Goal: Information Seeking & Learning: Learn about a topic

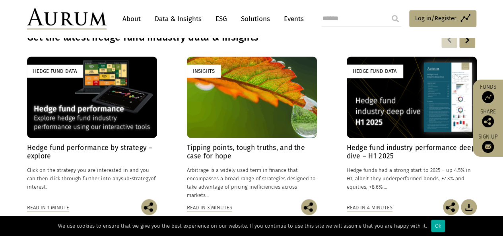
scroll to position [597, 0]
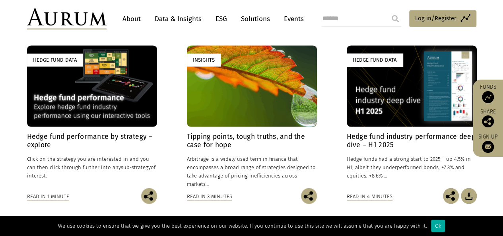
click at [108, 135] on h4 "Hedge fund performance by strategy – explore" at bounding box center [92, 141] width 130 height 17
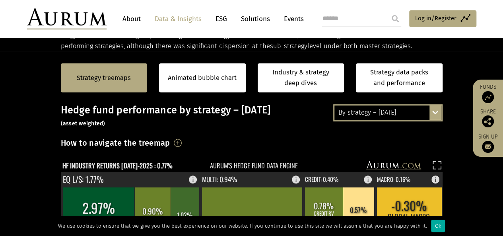
scroll to position [199, 0]
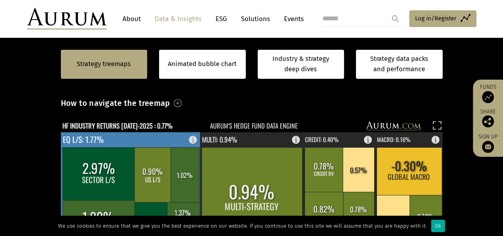
click at [115, 133] on rect at bounding box center [131, 189] width 140 height 114
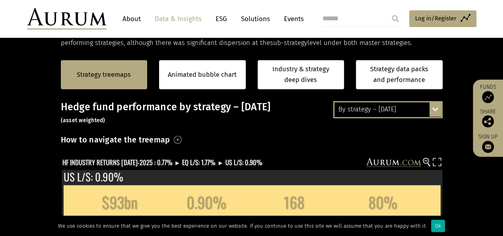
scroll to position [159, 0]
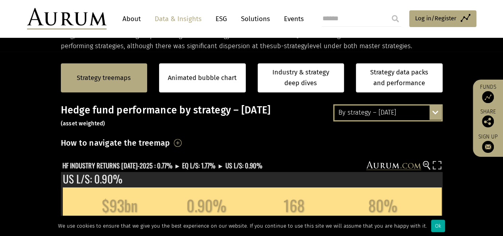
click at [439, 111] on div "By strategy – July 2025 By strategy – July 2025 By strategy – year to date 2016…" at bounding box center [388, 112] width 109 height 17
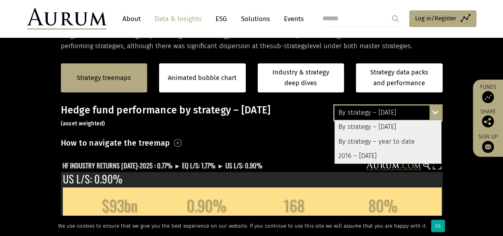
click at [395, 142] on div "By strategy – year to date" at bounding box center [388, 142] width 107 height 14
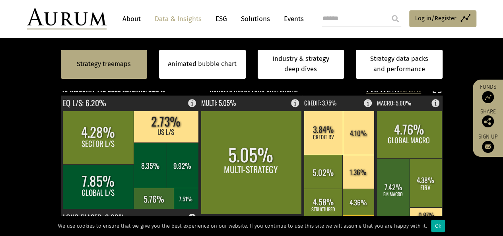
scroll to position [239, 0]
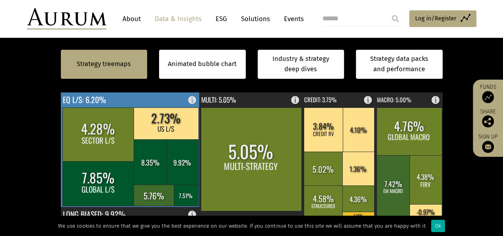
click at [73, 99] on text "EQ L/S: 6.20%" at bounding box center [84, 99] width 43 height 12
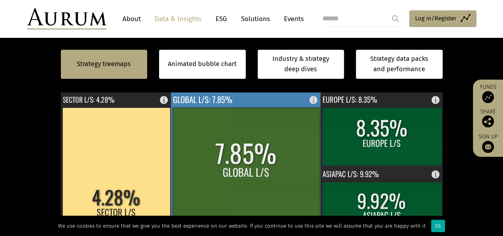
click at [213, 114] on rect at bounding box center [246, 163] width 147 height 113
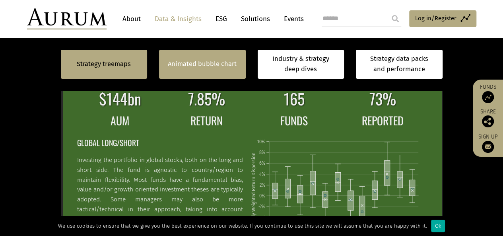
scroll to position [119, 0]
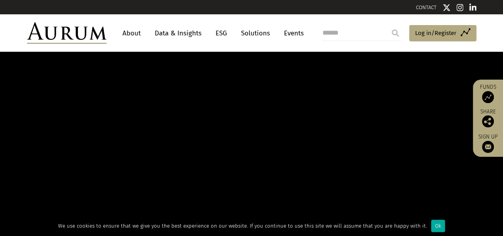
scroll to position [597, 0]
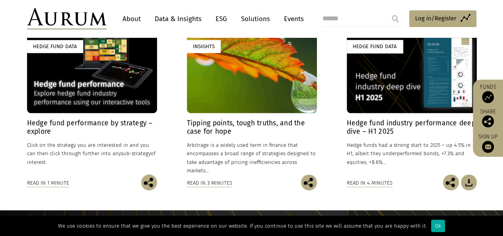
click at [74, 98] on div "Hedge Fund Data" at bounding box center [92, 72] width 130 height 81
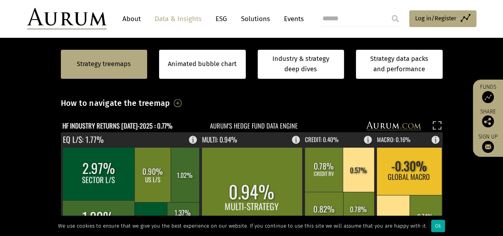
scroll to position [119, 0]
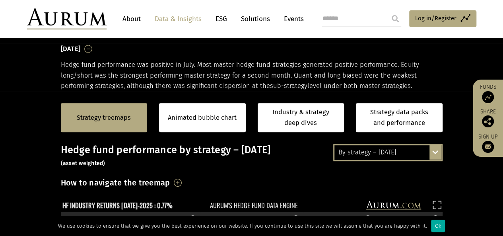
click at [433, 153] on div "By strategy – [DATE] By strategy – [DATE] By strategy – year to date 2016 – [DA…" at bounding box center [388, 152] width 109 height 17
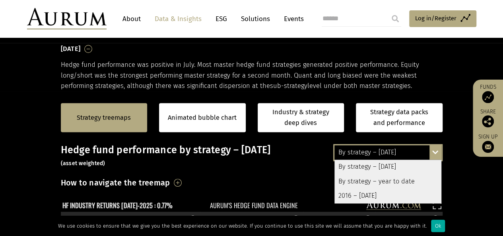
click at [373, 181] on div "By strategy – year to date" at bounding box center [388, 181] width 107 height 14
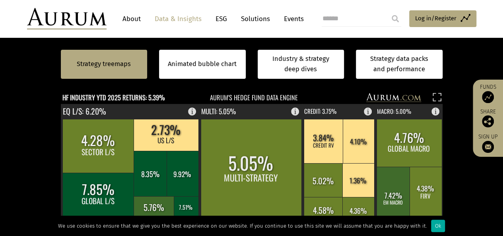
scroll to position [239, 0]
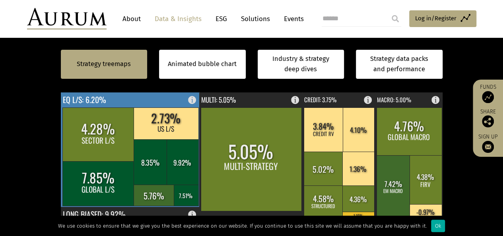
click at [193, 98] on rect at bounding box center [195, 97] width 10 height 11
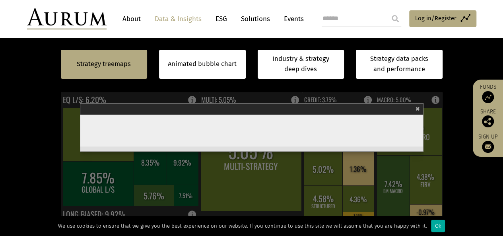
click at [464, 153] on section "Strategy treemaps Animated bubble chart Industry & strategy deep dives Strategy…" at bounding box center [251, 220] width 503 height 497
click at [419, 109] on span "×" at bounding box center [418, 107] width 4 height 9
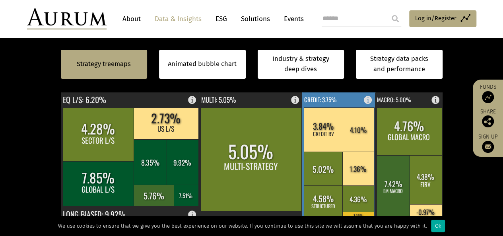
click at [322, 100] on text "CREDIT: 3.75%" at bounding box center [320, 99] width 33 height 9
click at [367, 98] on rect at bounding box center [371, 97] width 10 height 11
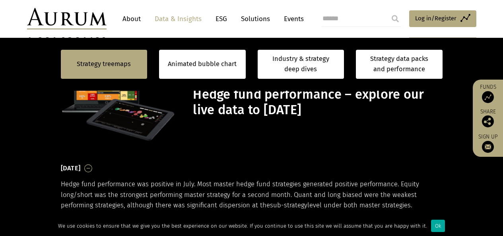
scroll to position [239, 0]
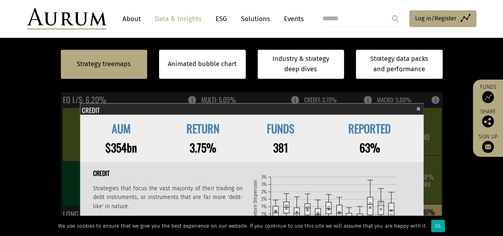
click at [420, 109] on span "×" at bounding box center [419, 107] width 4 height 9
